Goal: Browse casually

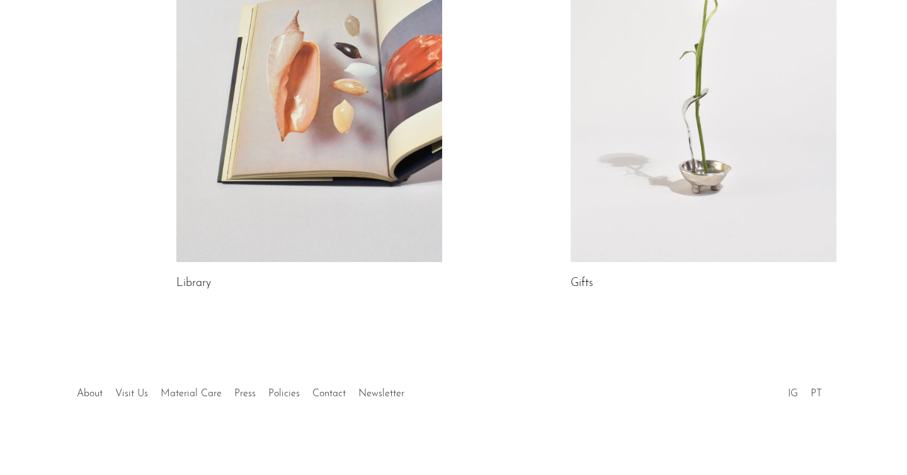
scroll to position [750, 0]
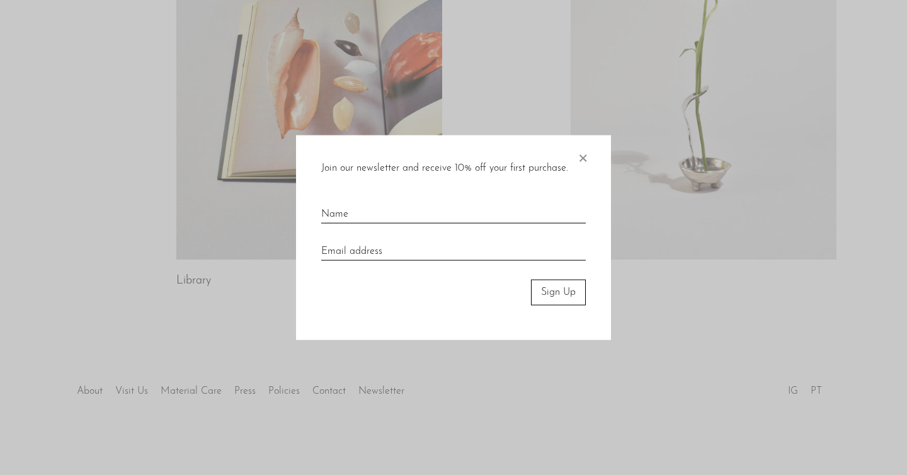
click at [131, 390] on div at bounding box center [453, 237] width 907 height 475
click at [584, 157] on span "×" at bounding box center [582, 155] width 13 height 40
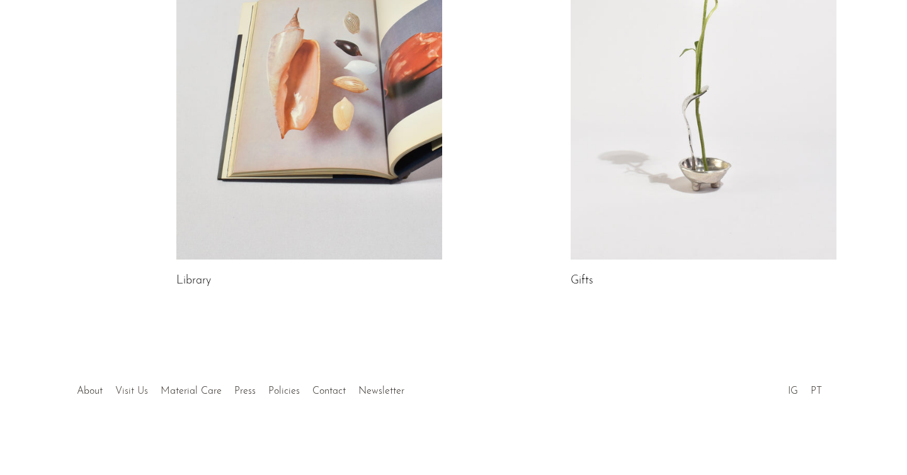
click at [135, 389] on link "Visit Us" at bounding box center [131, 391] width 33 height 10
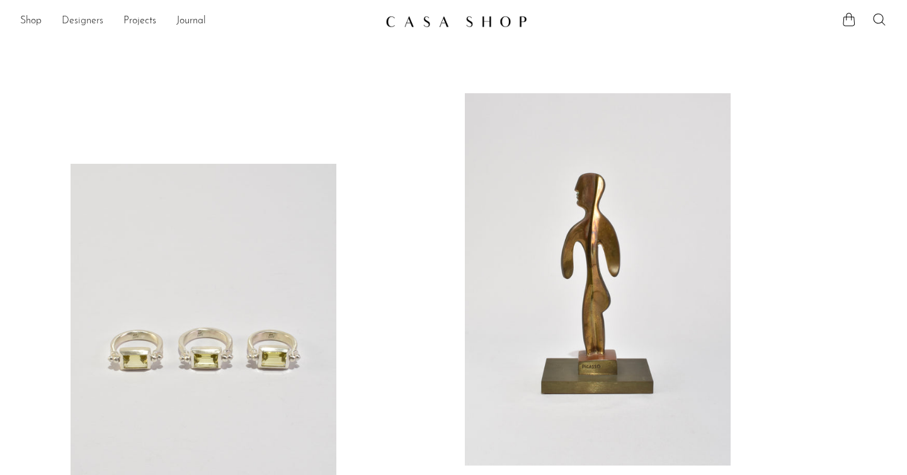
click at [86, 23] on link "Designers" at bounding box center [83, 21] width 42 height 16
